Goal: Find specific page/section: Find specific page/section

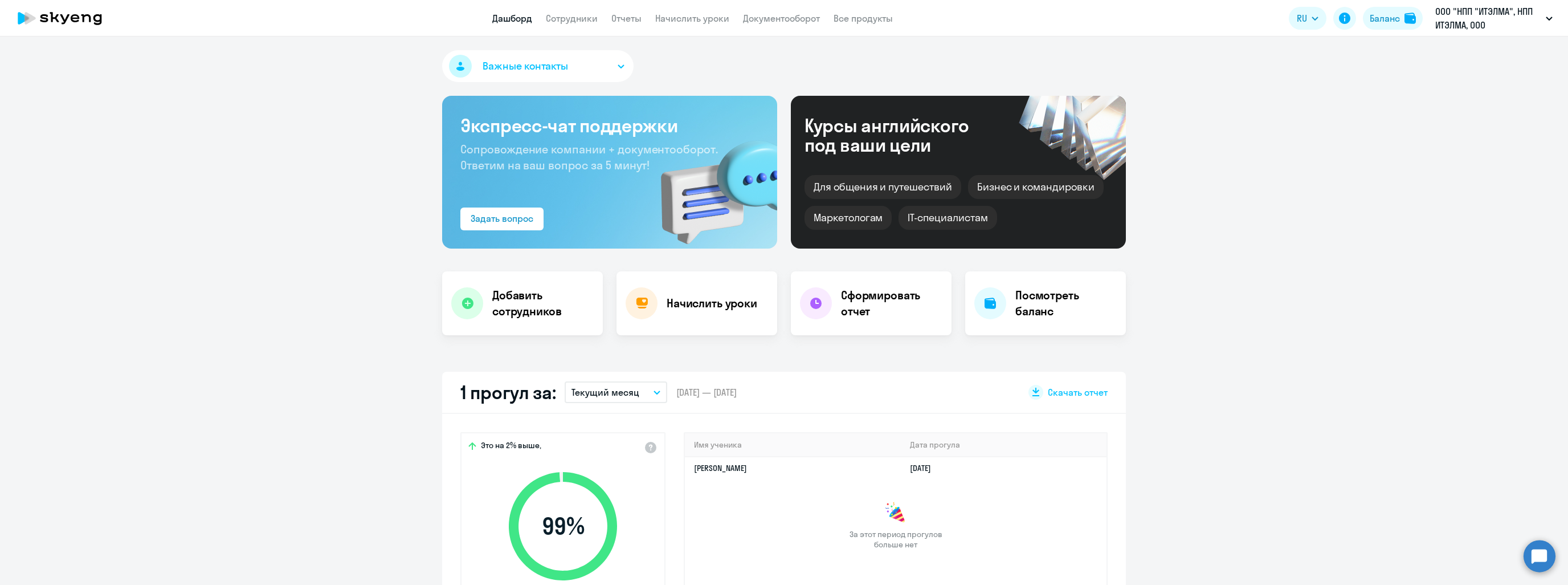
scroll to position [114, 0]
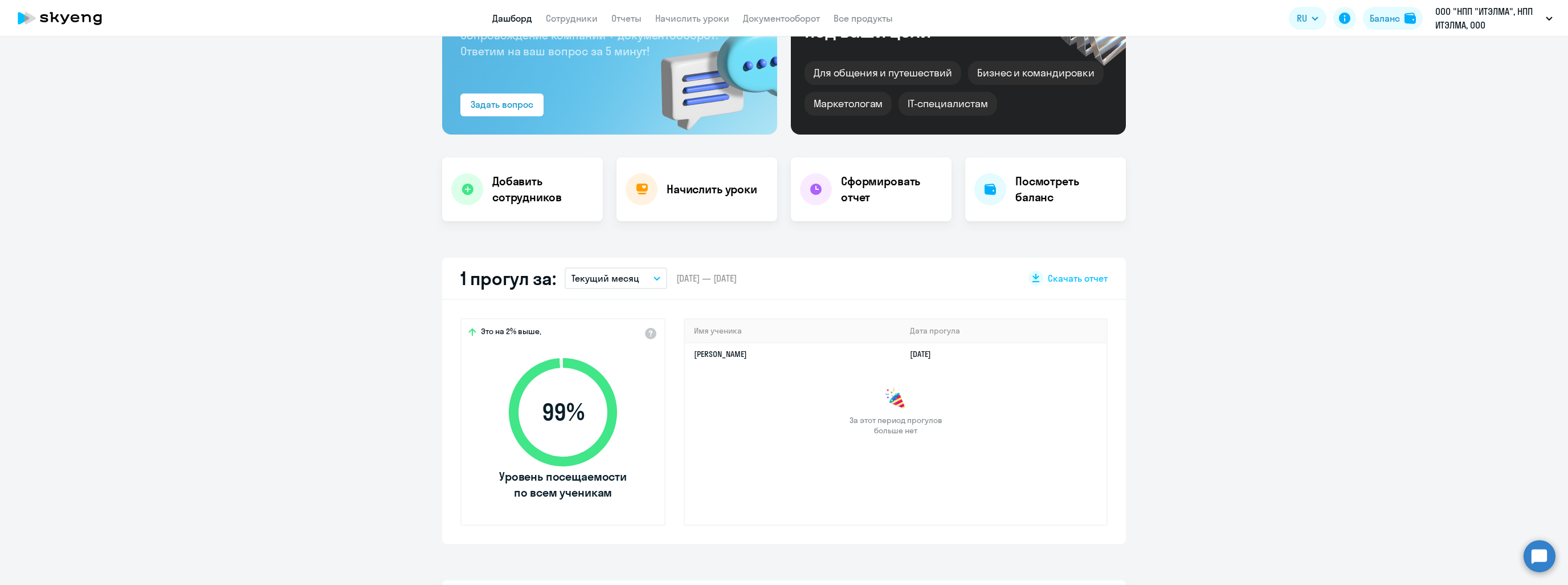
click at [577, 10] on app-header "Дашборд Сотрудники Отчеты Начислить уроки Документооборот Все продукты Дашборд …" at bounding box center [784, 18] width 1568 height 36
click at [575, 12] on app-menu-item-link "Сотрудники" at bounding box center [572, 19] width 52 height 14
click at [571, 24] on app-menu-item-link "Сотрудники" at bounding box center [572, 19] width 52 height 14
click at [571, 20] on link "Сотрудники" at bounding box center [572, 18] width 52 height 12
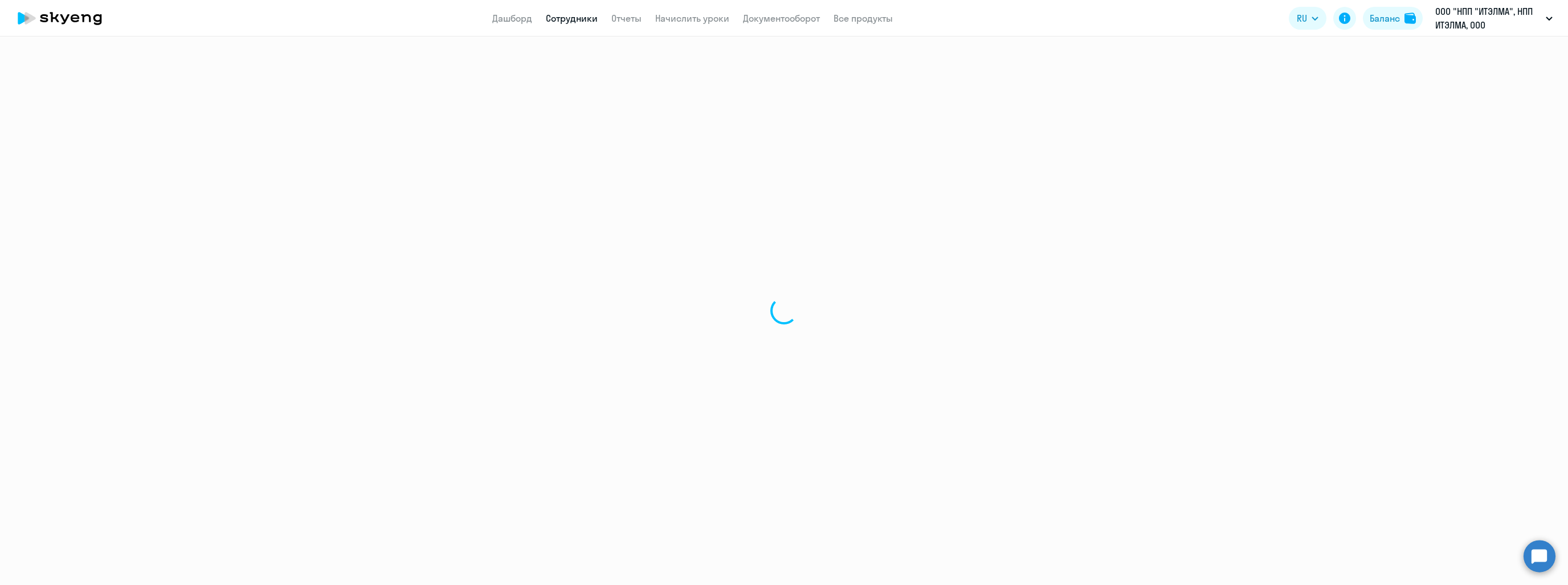
select select "30"
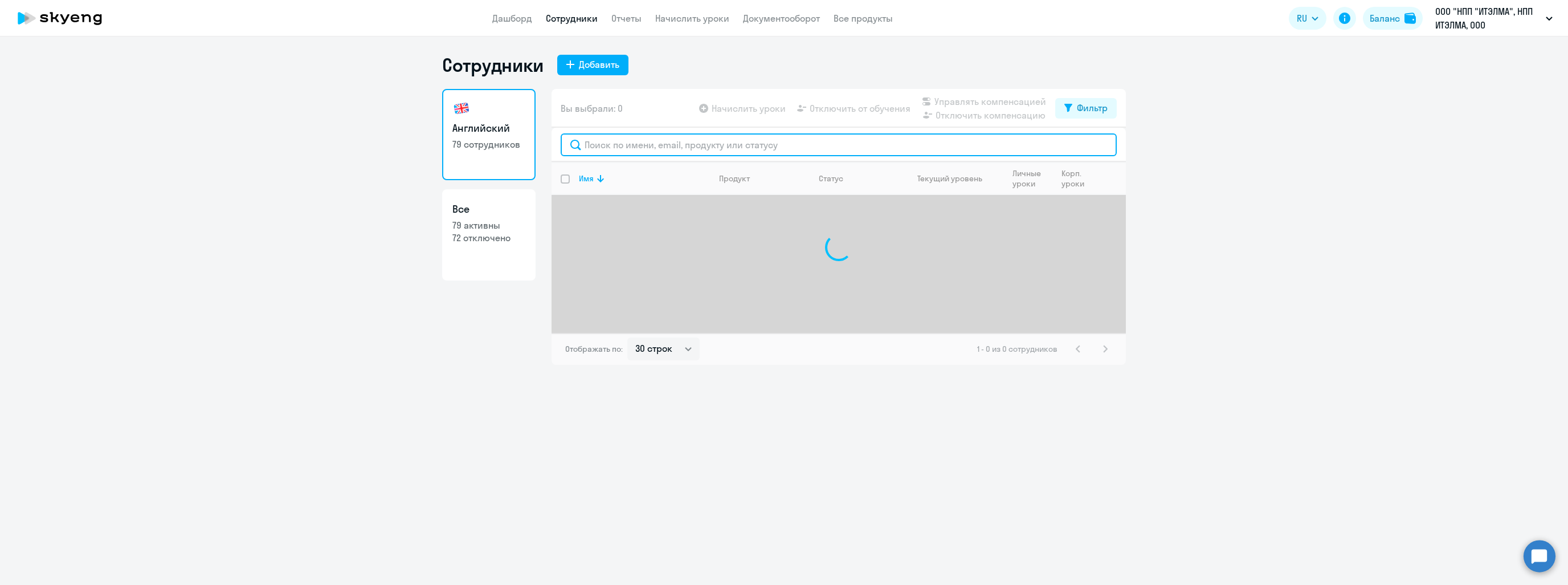
click at [698, 149] on input "text" at bounding box center [838, 144] width 556 height 22
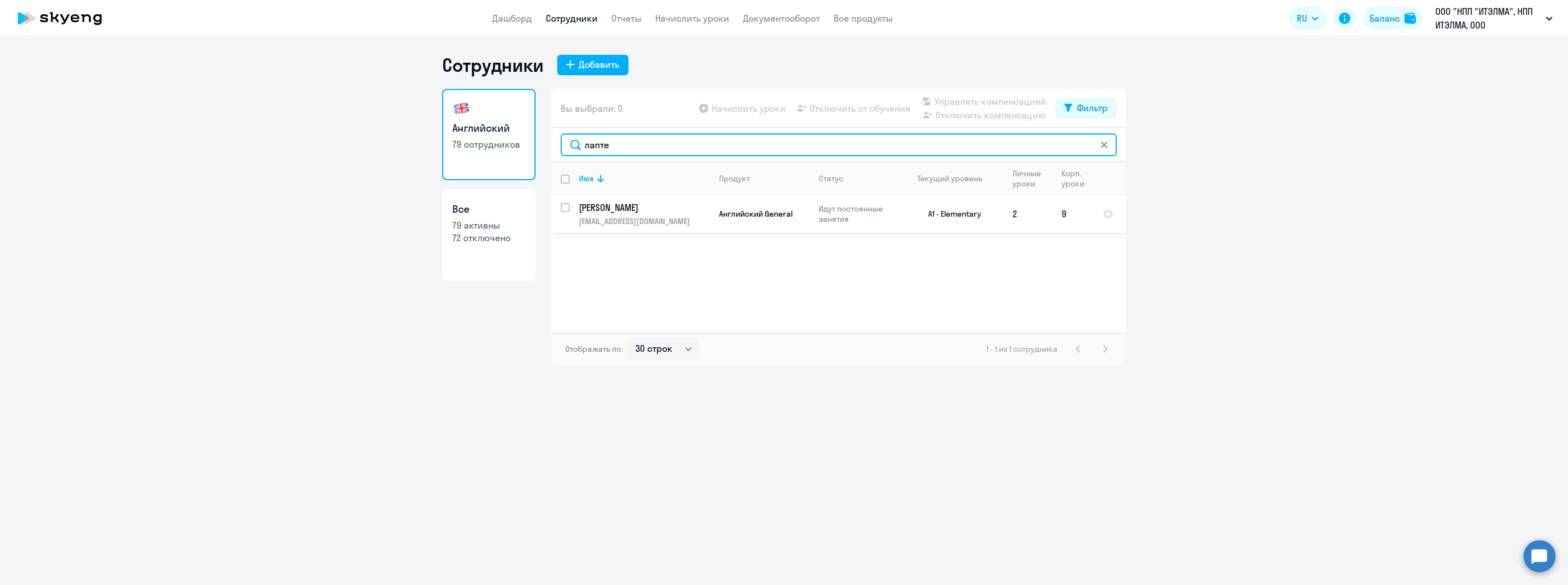
type input "лапте"
click at [666, 205] on p "[PERSON_NAME]" at bounding box center [644, 207] width 129 height 12
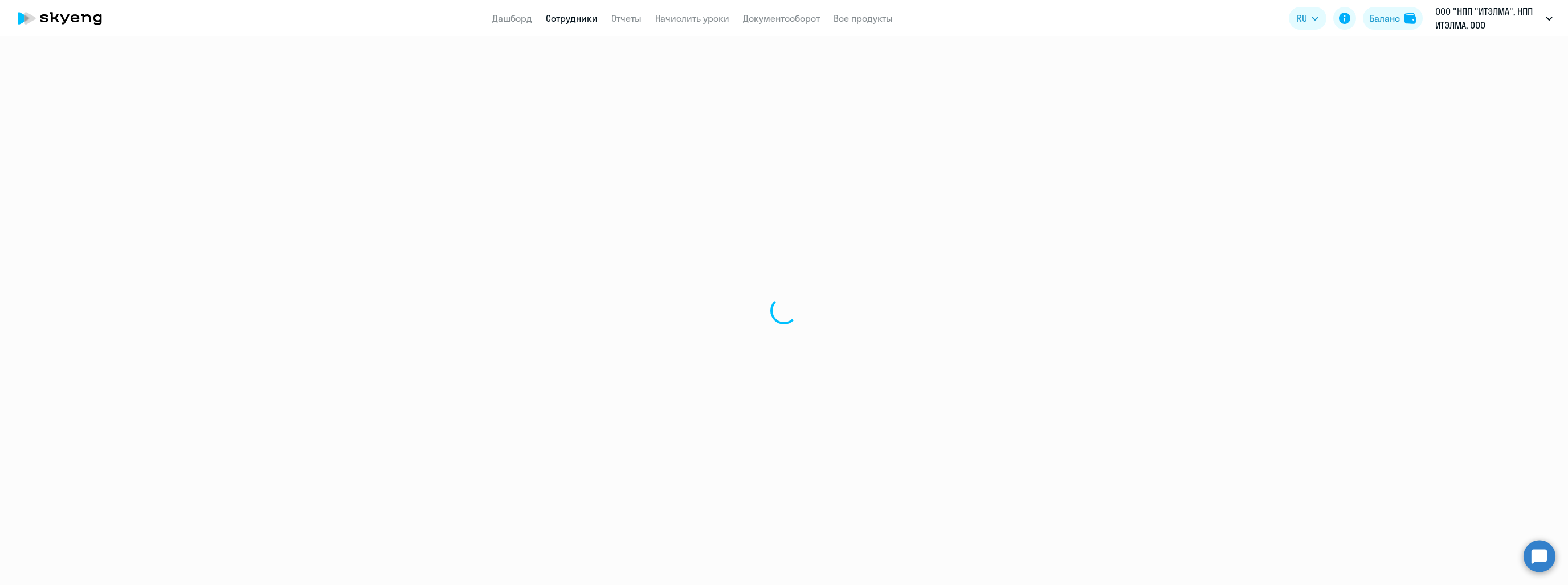
select select "english"
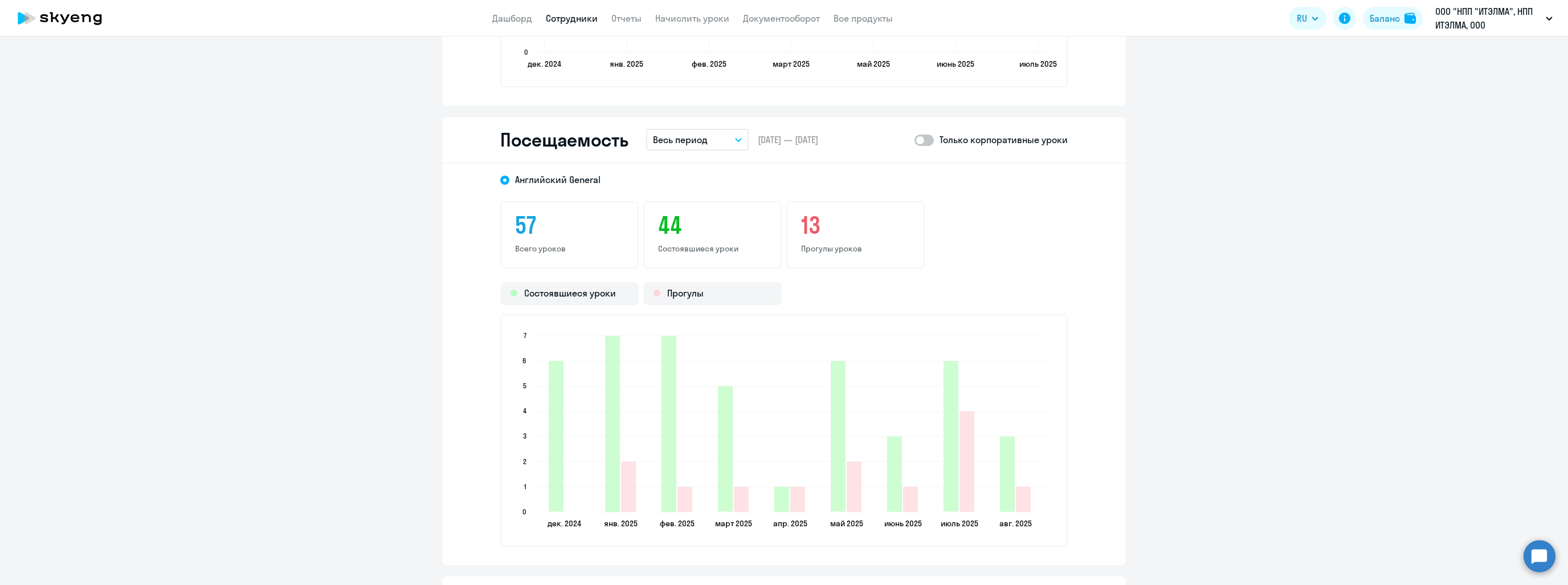
scroll to position [1368, 0]
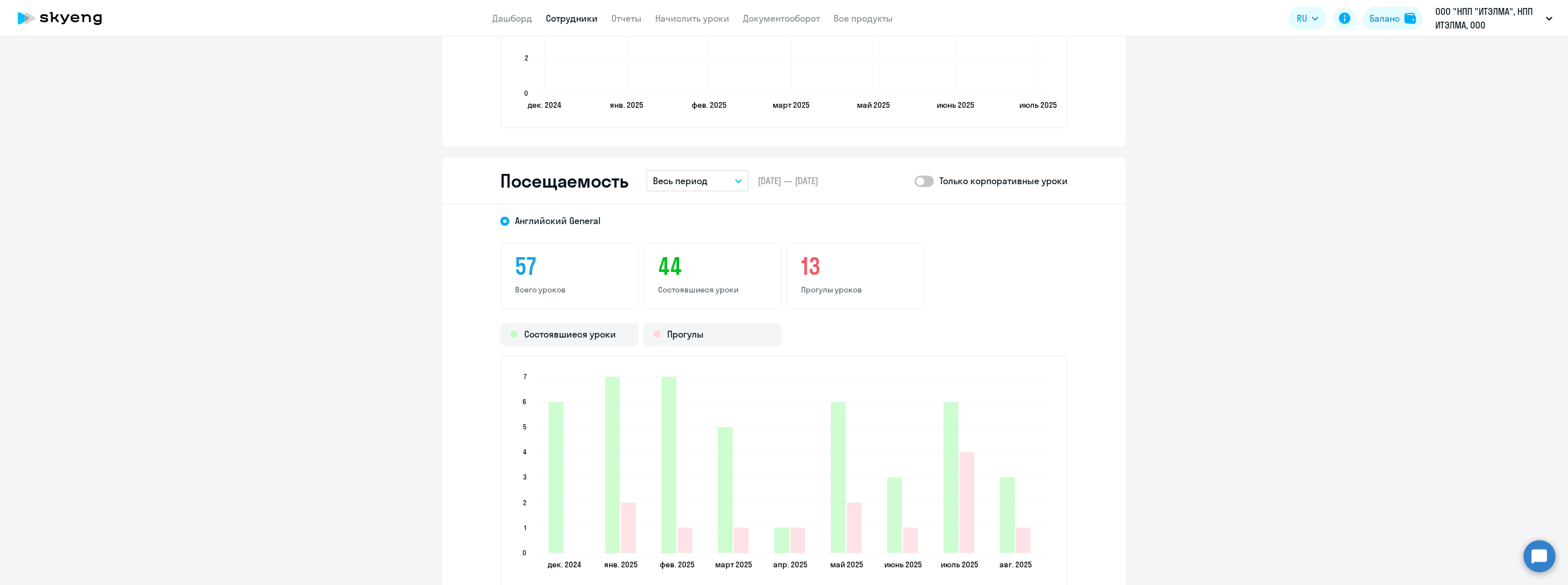
click at [690, 171] on button "Весь период" at bounding box center [697, 181] width 102 height 22
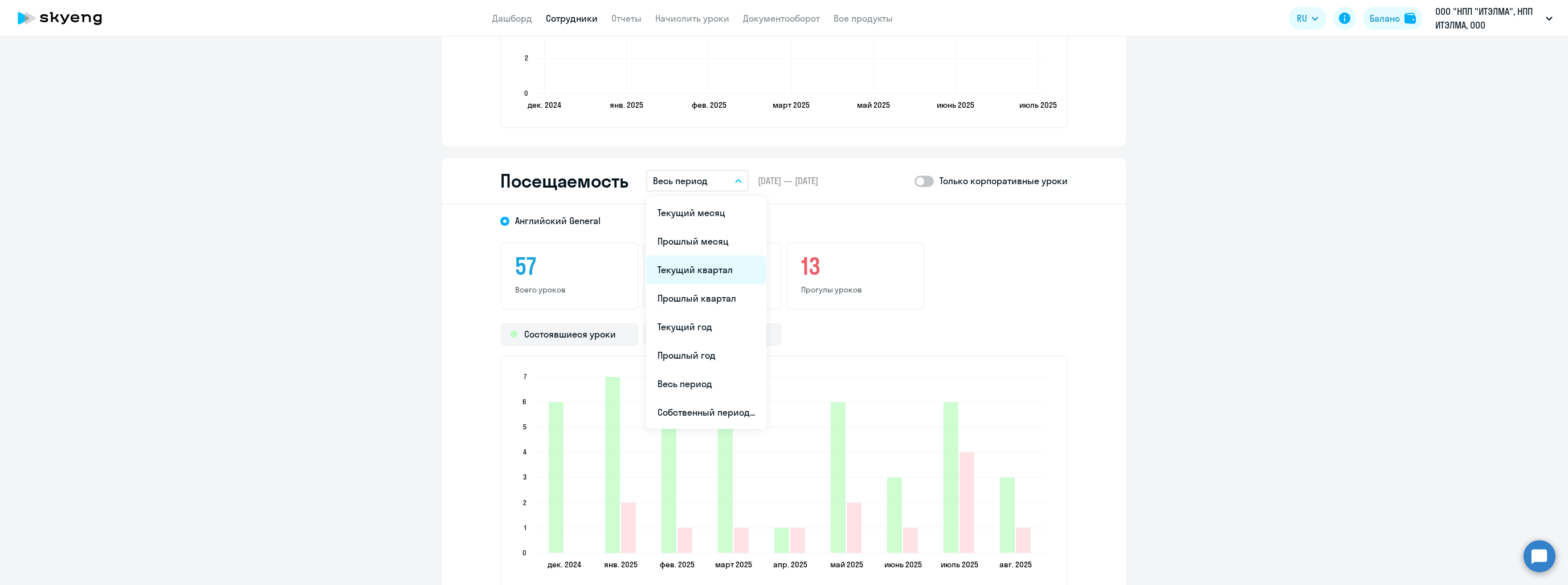
click at [702, 268] on li "Текущий квартал" at bounding box center [706, 269] width 120 height 29
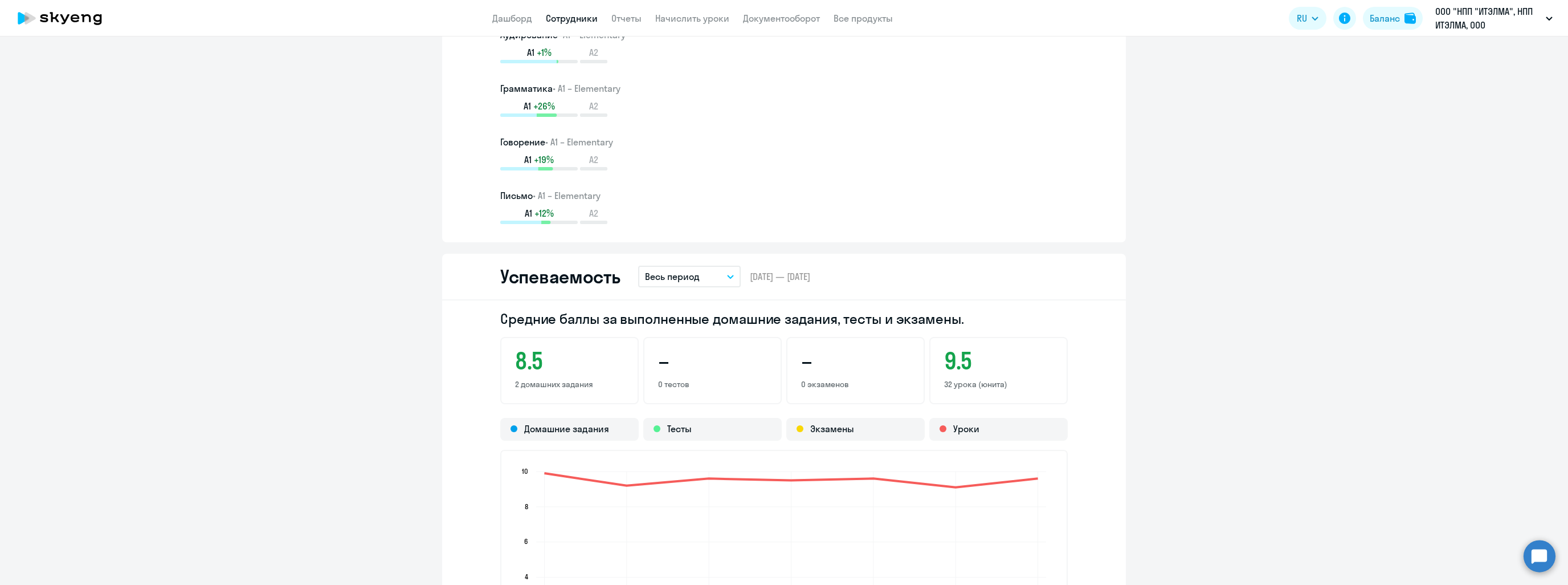
scroll to position [798, 0]
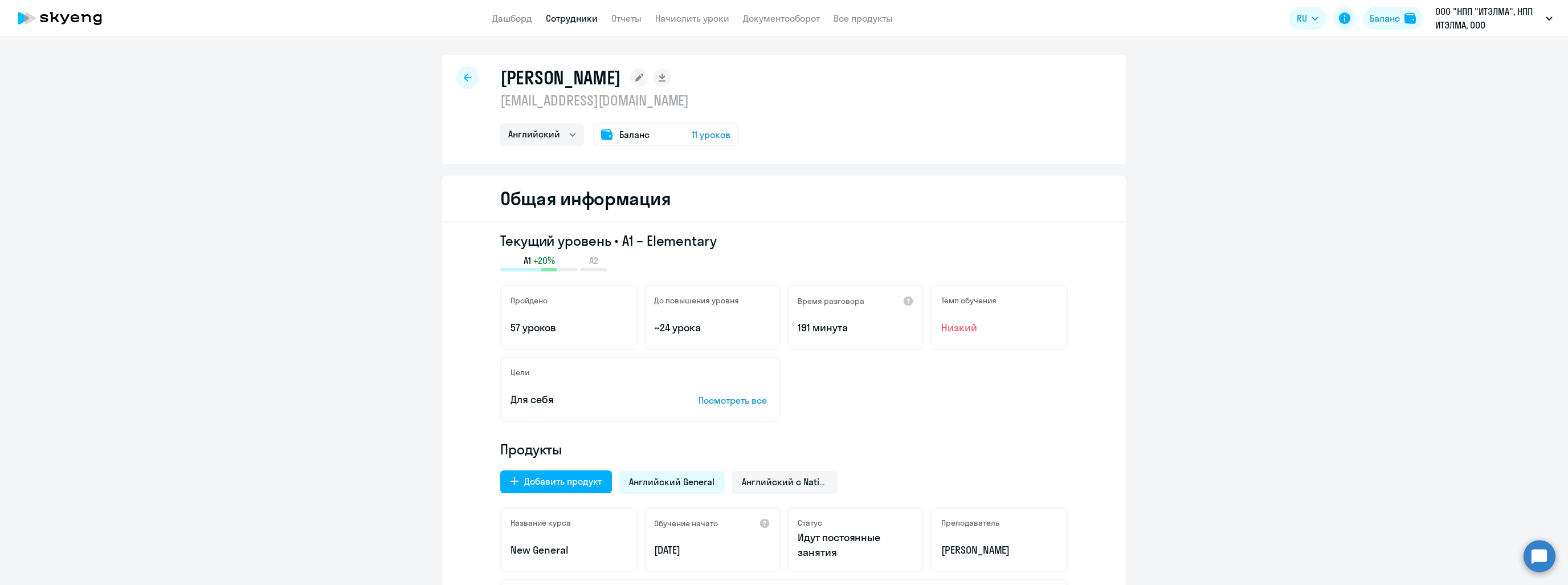
select select "30"
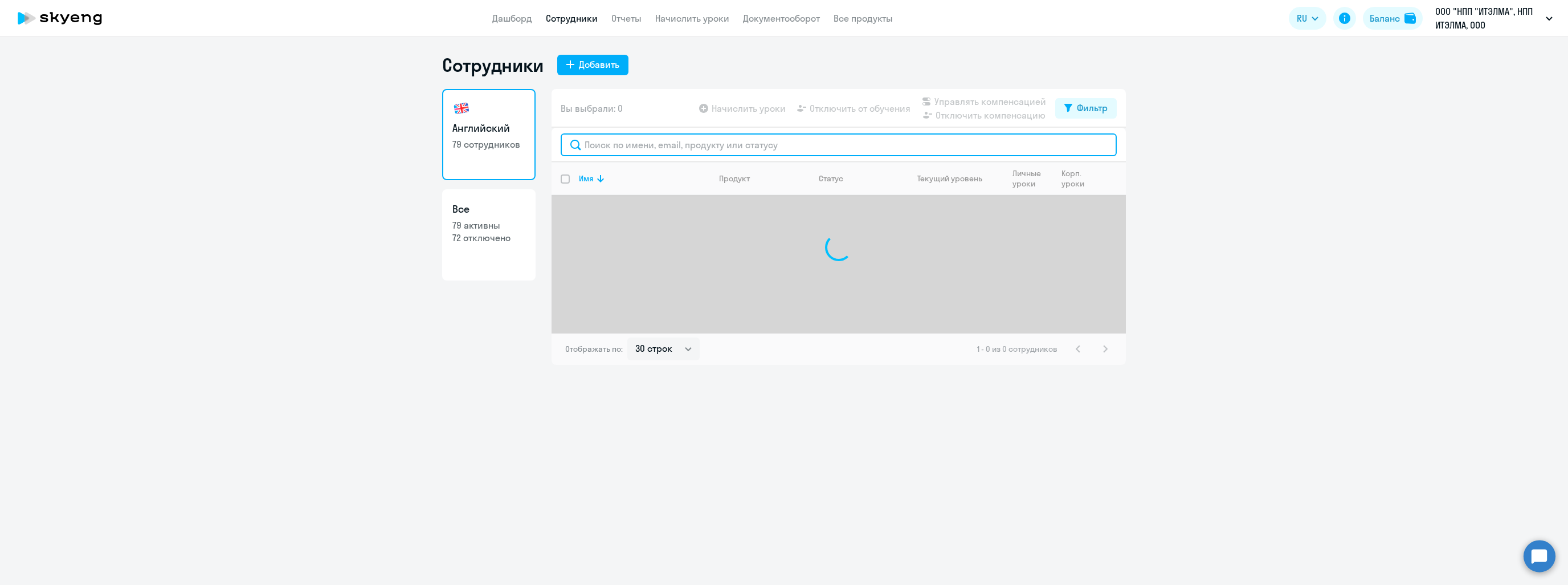
click at [657, 145] on input "text" at bounding box center [838, 144] width 556 height 22
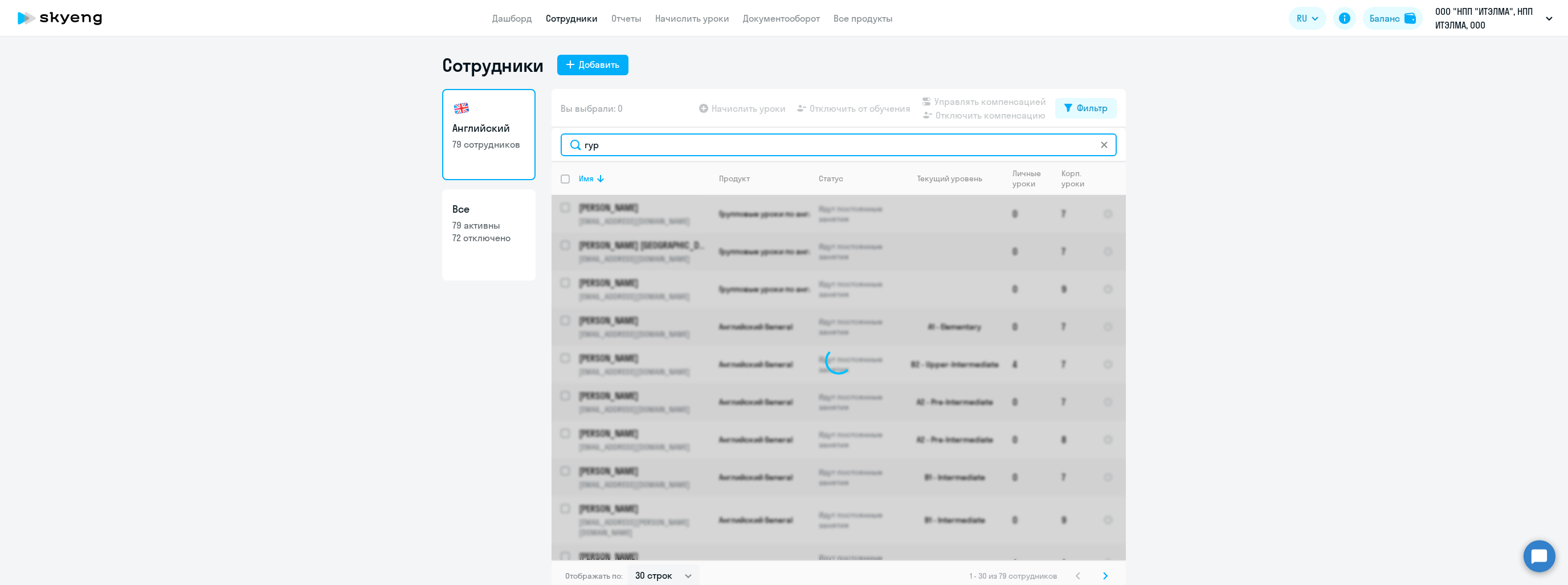
type input "гурь"
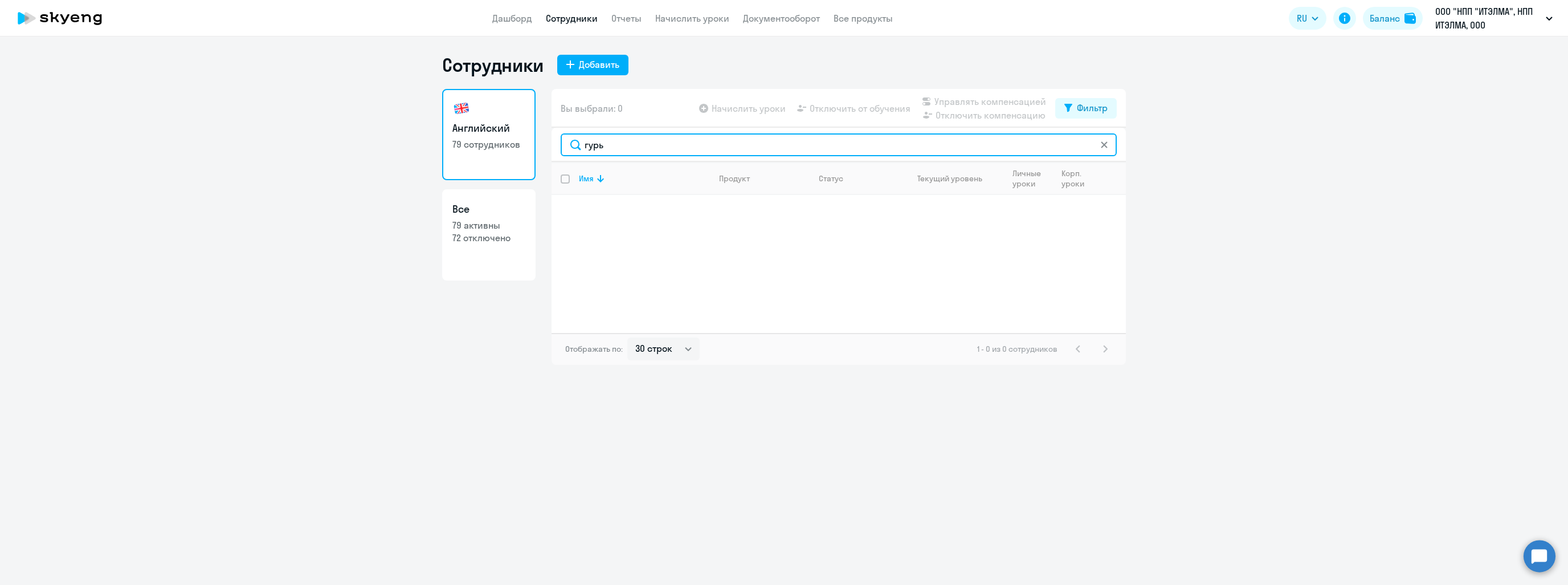
drag, startPoint x: 658, startPoint y: 147, endPoint x: 554, endPoint y: 158, distance: 104.6
click at [554, 158] on div "гурь" at bounding box center [838, 145] width 575 height 34
